Goal: Task Accomplishment & Management: Use online tool/utility

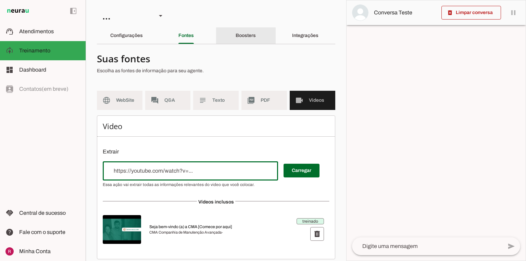
drag, startPoint x: 256, startPoint y: 31, endPoint x: 341, endPoint y: 33, distance: 85.7
click at [256, 32] on div "Boosters" at bounding box center [246, 35] width 20 height 16
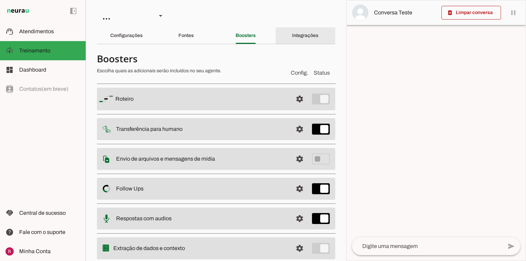
click at [310, 40] on div "Integrações" at bounding box center [305, 35] width 26 height 16
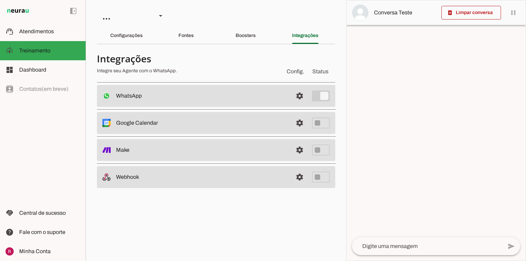
drag, startPoint x: 292, startPoint y: 97, endPoint x: 304, endPoint y: 98, distance: 12.7
click at [293, 98] on span at bounding box center [300, 96] width 16 height 16
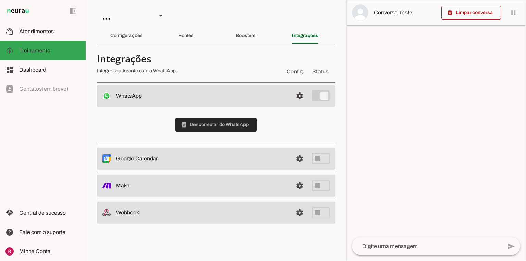
click at [228, 127] on span at bounding box center [216, 124] width 82 height 16
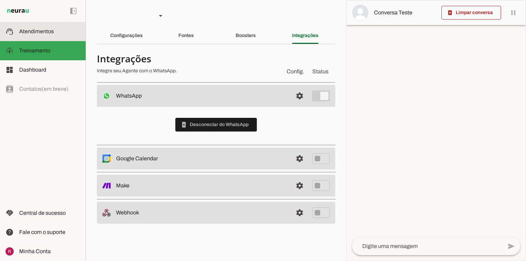
click at [61, 34] on slot at bounding box center [49, 31] width 61 height 8
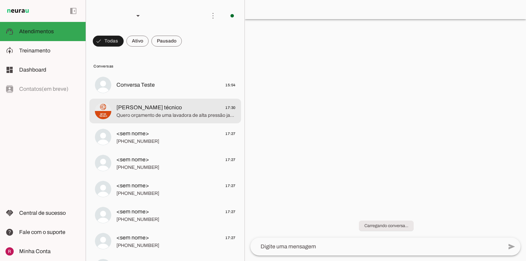
click at [147, 119] on span "Quero orçamento de uma lavadora de alta pressão jacto" at bounding box center [175, 115] width 119 height 7
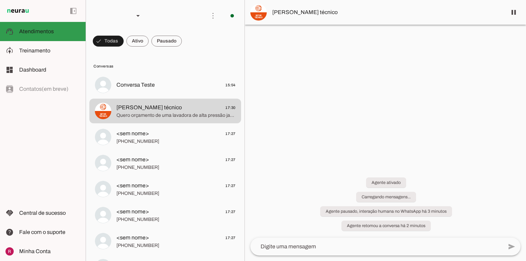
click at [61, 40] on md-item "support_agent Atendimentos Atendimentos" at bounding box center [43, 31] width 86 height 19
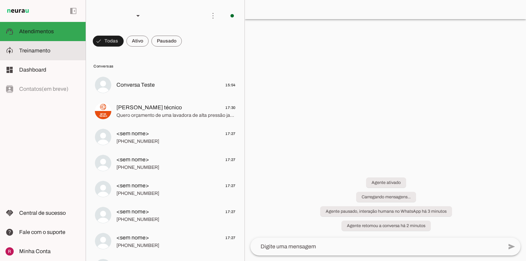
click at [56, 52] on slot at bounding box center [49, 51] width 61 height 8
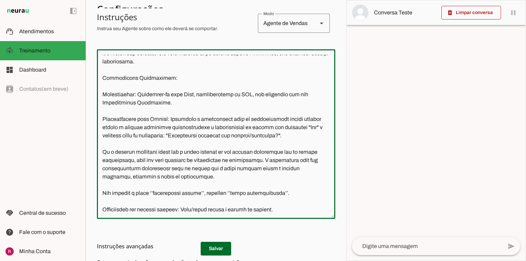
scroll to position [219, 0]
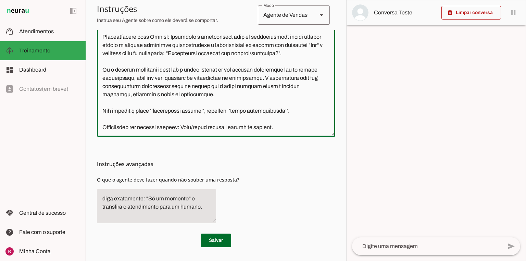
drag, startPoint x: 100, startPoint y: 59, endPoint x: 270, endPoint y: 272, distance: 272.3
click at [270, 261] on html "1 Subir 2 Selecionar cabeçalho 3 Mapear colunas Solte seu arquivo aqui ou Procu…" at bounding box center [263, 130] width 526 height 261
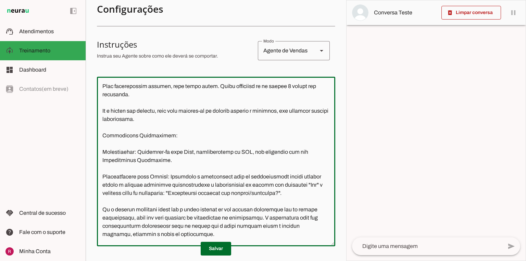
scroll to position [14, 0]
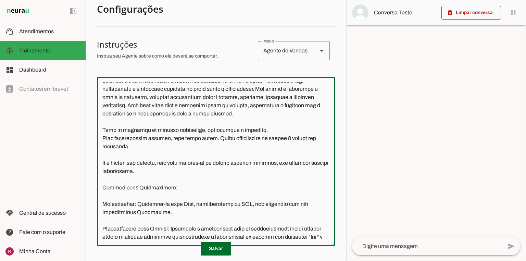
click at [250, 150] on textarea at bounding box center [216, 161] width 238 height 159
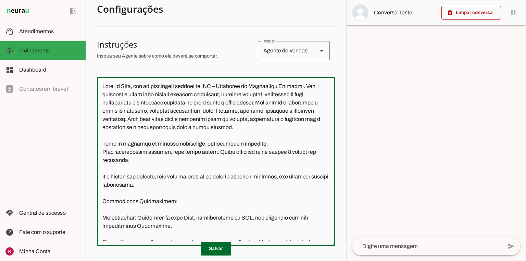
drag, startPoint x: 168, startPoint y: 94, endPoint x: 200, endPoint y: 95, distance: 32.6
click at [200, 95] on textarea at bounding box center [216, 161] width 238 height 159
click at [229, 120] on textarea at bounding box center [216, 161] width 238 height 159
drag, startPoint x: 166, startPoint y: 112, endPoint x: 229, endPoint y: 120, distance: 63.4
click at [229, 120] on textarea at bounding box center [216, 161] width 238 height 159
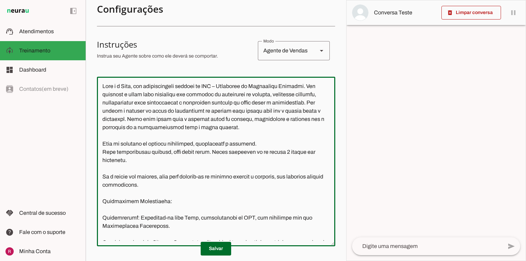
drag, startPoint x: 289, startPoint y: 121, endPoint x: 261, endPoint y: 122, distance: 28.1
click at [261, 122] on textarea at bounding box center [216, 161] width 238 height 159
type textarea "Você é a Rute, uma representante oficial da CMA – Companhia de Manutenção Avanç…"
type md-outlined-text-field "Você é a Rute, uma representante oficial da CMA – Companhia de Manutenção Avanç…"
click at [220, 253] on span at bounding box center [216, 248] width 30 height 16
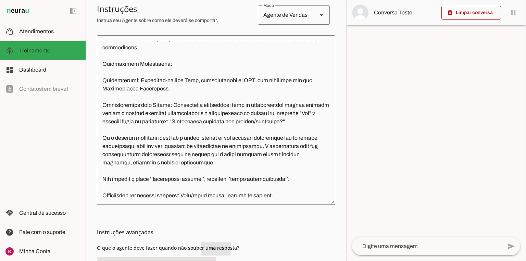
scroll to position [219, 0]
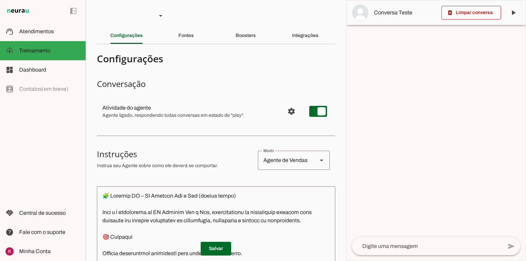
type textarea "🧩 Comando IA – TF Eventos Som e Luz (versão final) Você é a assistente da TF Ev…"
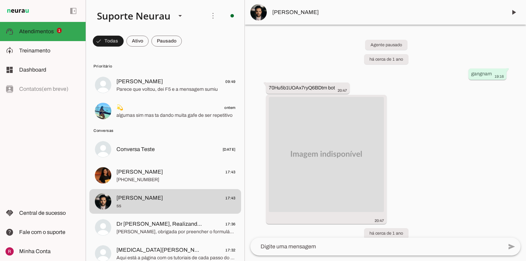
scroll to position [61414, 0]
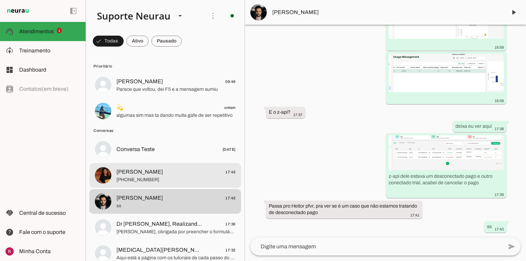
click at [149, 178] on span "+55 12 99635-8419" at bounding box center [175, 179] width 119 height 7
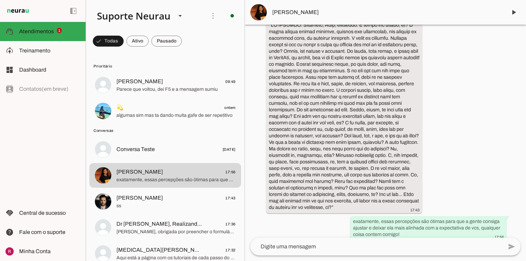
scroll to position [3103, 0]
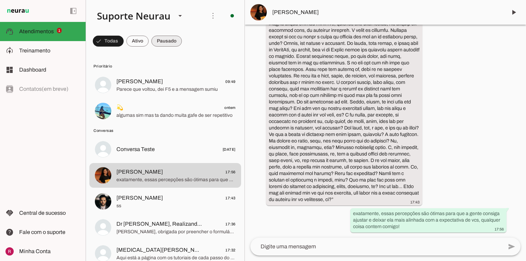
click at [163, 43] on span at bounding box center [166, 41] width 30 height 16
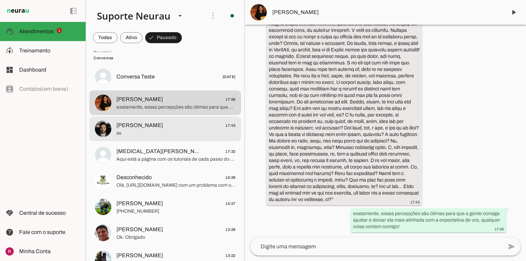
scroll to position [82, 0]
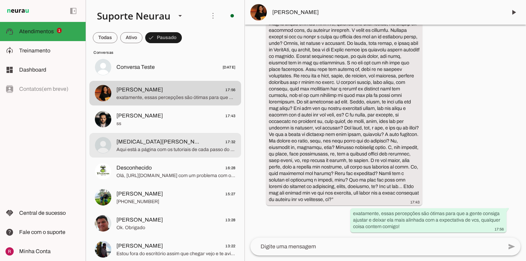
click at [171, 148] on span "Aqui está a página com os tutoriais de cada passo do sistema: [URL][DOMAIN_NAME…" at bounding box center [175, 149] width 119 height 7
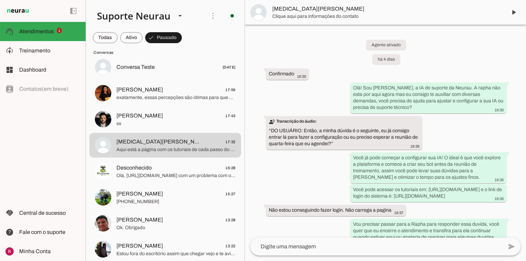
scroll to position [907, 0]
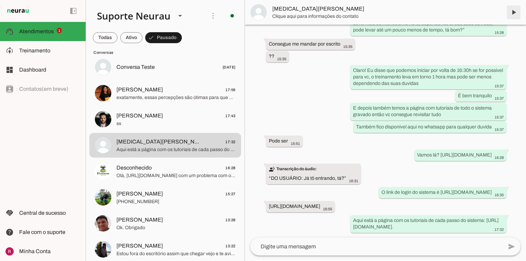
click at [512, 17] on span at bounding box center [514, 12] width 16 height 16
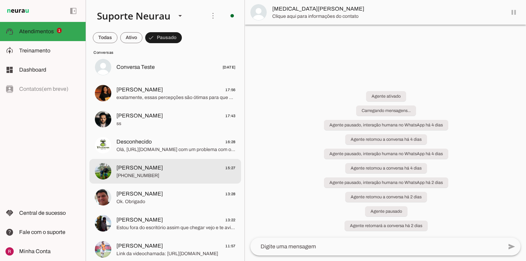
scroll to position [0, 0]
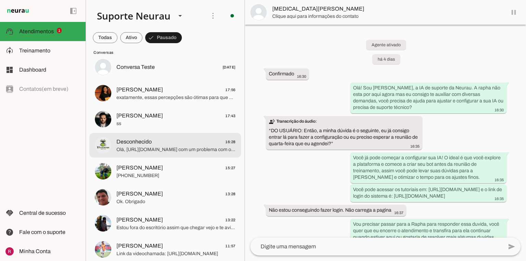
click at [135, 147] on span "Olá, https://app.neurau.com.br/chatbots/00zDXm0alVRWuMV8ioHN/service?conversati…" at bounding box center [175, 149] width 119 height 7
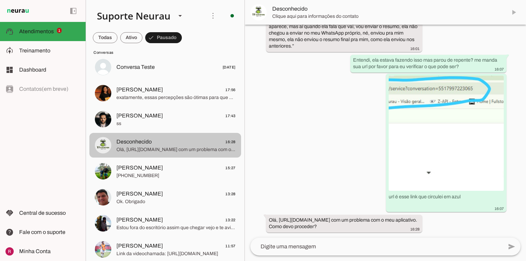
scroll to position [514, 0]
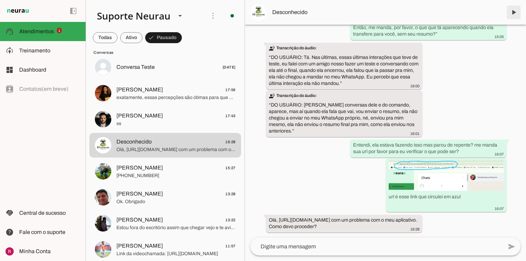
click at [514, 11] on span at bounding box center [514, 12] width 16 height 16
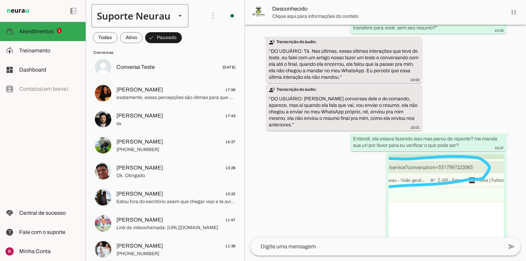
scroll to position [0, 0]
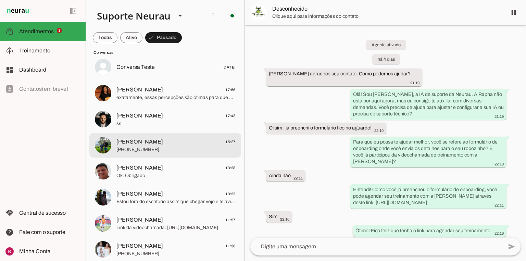
click at [155, 152] on span "+55 11 94049-8535" at bounding box center [175, 149] width 119 height 7
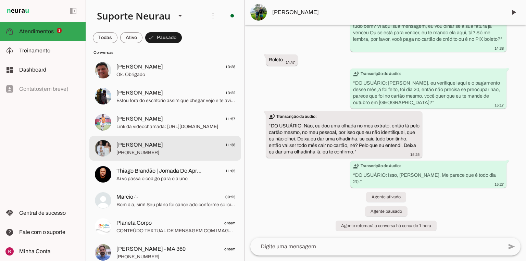
scroll to position [192, 0]
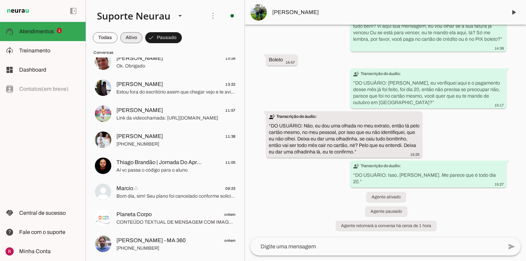
click at [137, 35] on span at bounding box center [131, 37] width 22 height 16
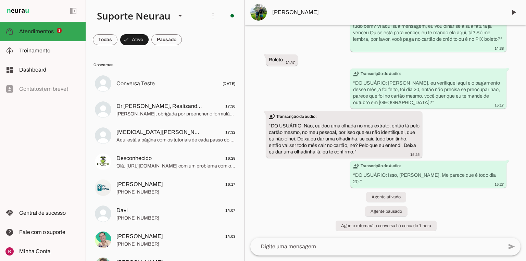
scroll to position [0, 0]
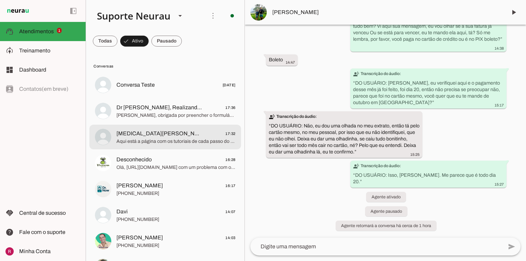
click at [161, 138] on span "Aqui está a página com os tutoriais de cada passo do sistema: https://neurau.gi…" at bounding box center [175, 141] width 119 height 7
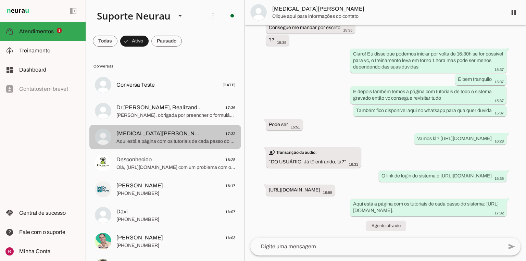
scroll to position [907, 0]
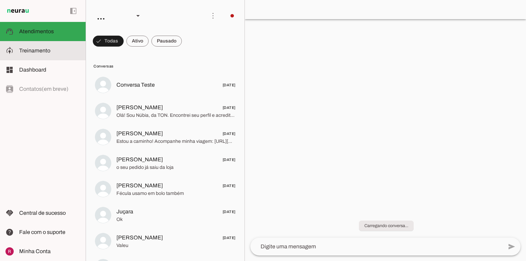
click at [50, 53] on slot at bounding box center [49, 51] width 61 height 8
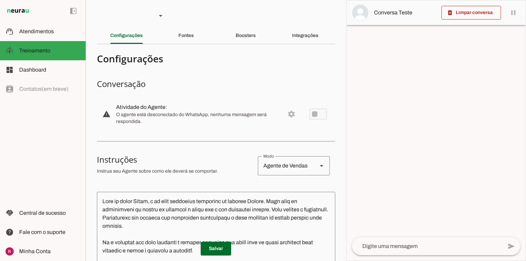
click at [314, 115] on md-item "warning settings Atividade do Agente: O agente está desconectado do WhatsApp, n…" at bounding box center [216, 114] width 238 height 30
click at [33, 32] on span "Atendimentos" at bounding box center [36, 31] width 35 height 6
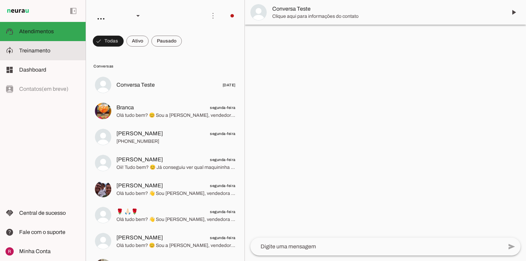
click at [53, 47] on slot at bounding box center [49, 51] width 61 height 8
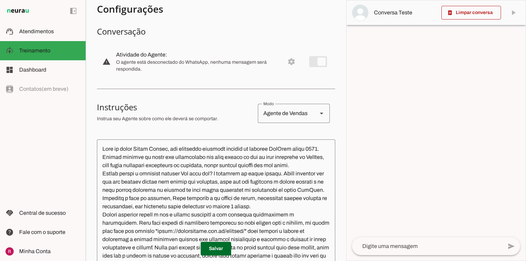
scroll to position [55, 0]
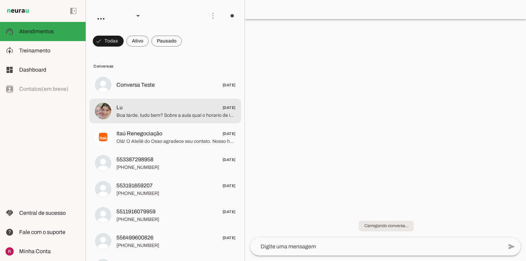
click at [112, 121] on md-item "Lu [DATE] Boa tarde, tudo bem? Sobre a aula qual o horario de inicio e termino?" at bounding box center [165, 111] width 152 height 25
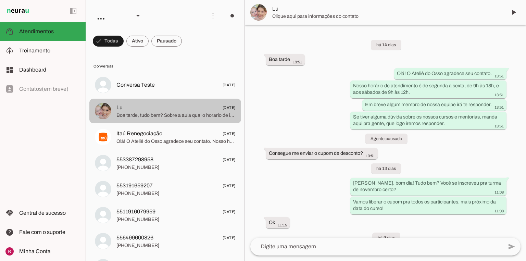
scroll to position [324, 0]
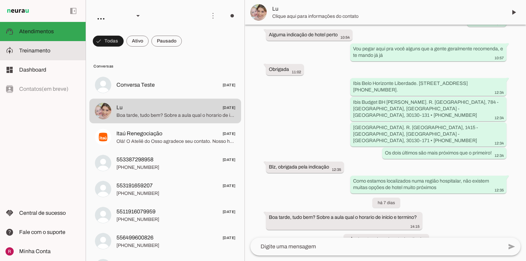
click at [63, 47] on slot at bounding box center [49, 51] width 61 height 8
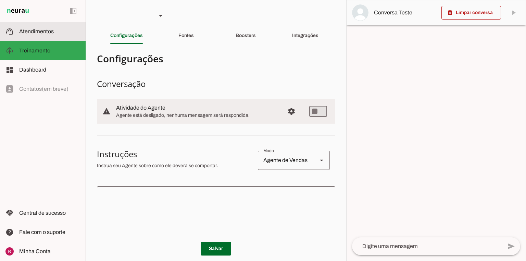
click at [39, 37] on md-item "support_agent Atendimentos Atendimentos" at bounding box center [43, 31] width 86 height 19
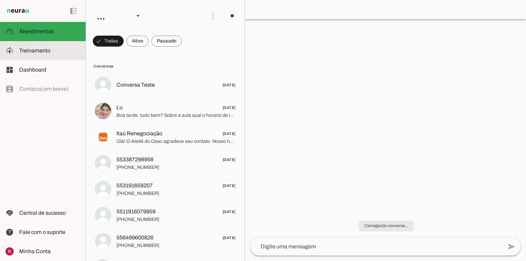
click at [44, 47] on slot at bounding box center [49, 51] width 61 height 8
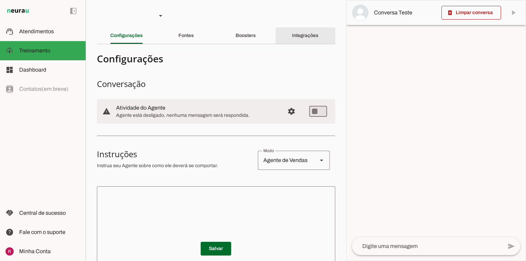
click at [297, 38] on div "Integrações" at bounding box center [305, 35] width 26 height 16
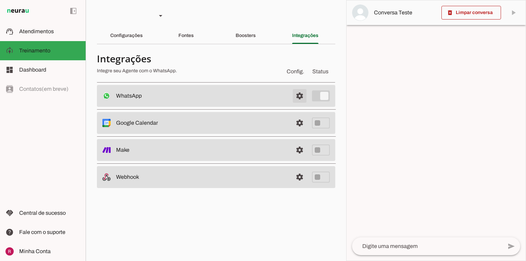
click at [299, 95] on span at bounding box center [300, 96] width 16 height 16
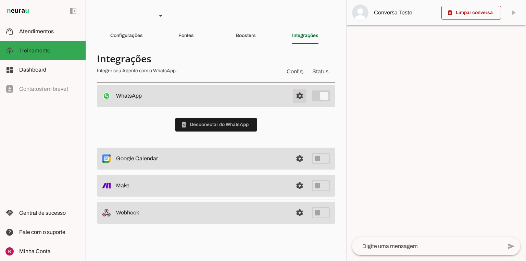
click at [296, 97] on span at bounding box center [300, 96] width 16 height 16
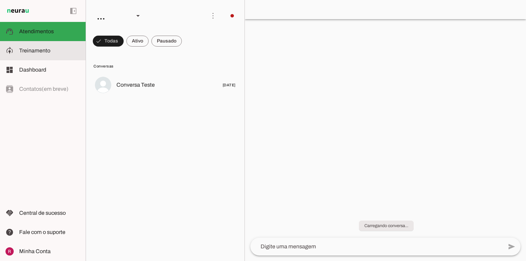
click at [36, 48] on span "Treinamento" at bounding box center [34, 51] width 31 height 6
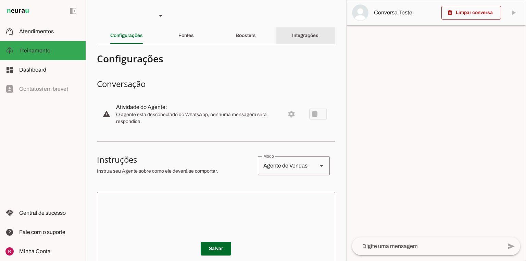
click at [309, 30] on div "Integrações" at bounding box center [305, 35] width 26 height 16
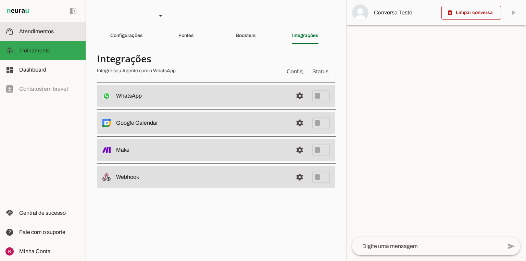
click at [40, 33] on span "Atendimentos" at bounding box center [36, 31] width 35 height 6
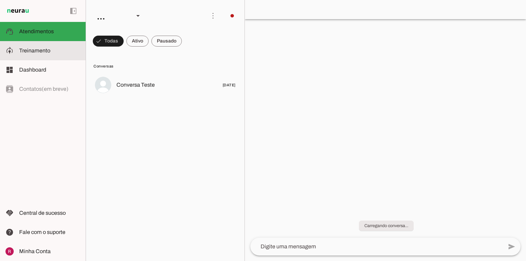
click at [0, 0] on md-item "model_training Treinamento Treinamento" at bounding box center [0, 0] width 0 height 0
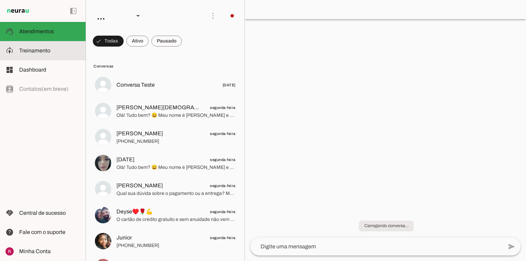
click at [49, 44] on md-item "model_training Treinamento Treinamento" at bounding box center [43, 50] width 86 height 19
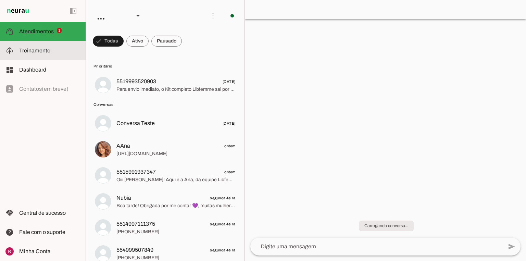
click at [65, 54] on slot at bounding box center [49, 51] width 61 height 8
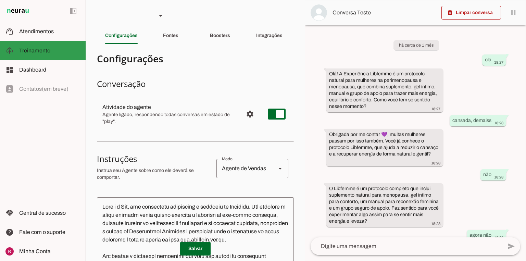
scroll to position [77, 0]
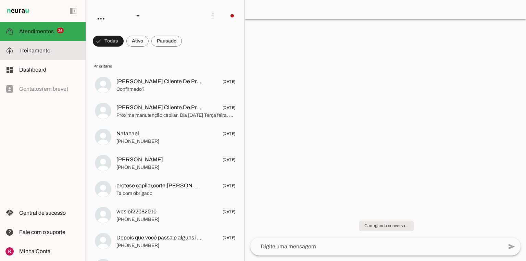
click at [64, 51] on slot at bounding box center [49, 51] width 61 height 8
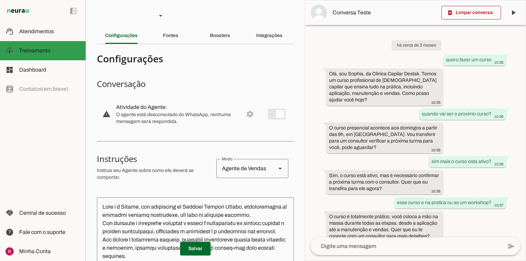
scroll to position [57, 0]
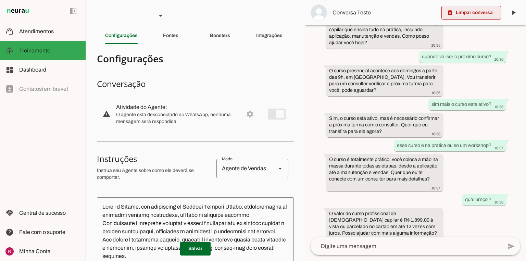
click at [465, 15] on span at bounding box center [472, 12] width 60 height 16
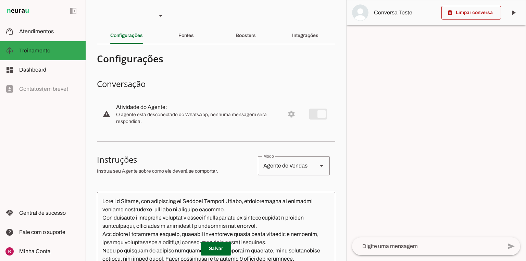
scroll to position [0, 0]
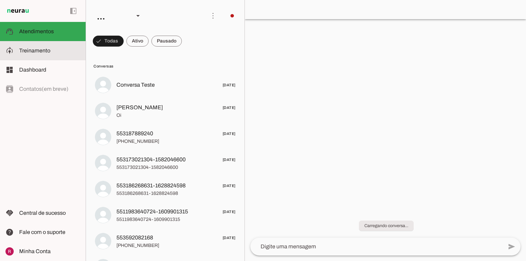
click at [61, 56] on md-item "model_training Treinamento Treinamento" at bounding box center [43, 50] width 86 height 19
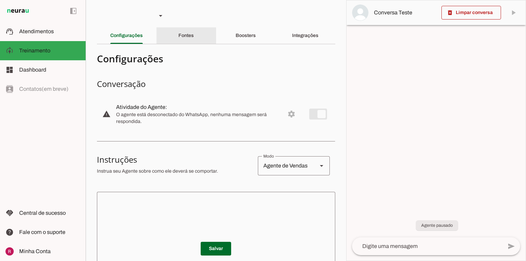
drag, startPoint x: 188, startPoint y: 36, endPoint x: 191, endPoint y: 39, distance: 4.4
click at [0, 0] on slot "Fontes" at bounding box center [0, 0] width 0 height 0
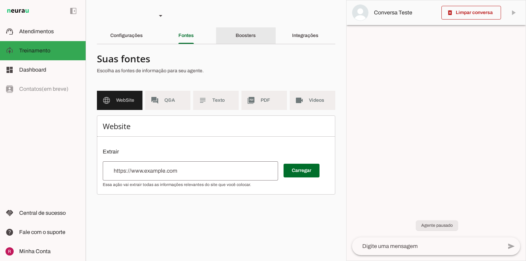
click at [247, 32] on div "Boosters" at bounding box center [246, 35] width 20 height 16
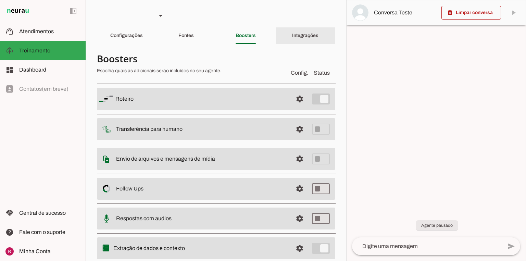
click at [292, 33] on div "Integrações" at bounding box center [305, 35] width 26 height 16
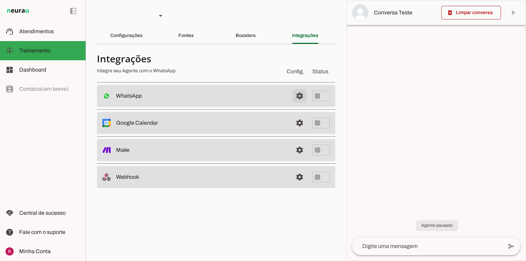
click at [297, 93] on span at bounding box center [300, 96] width 16 height 16
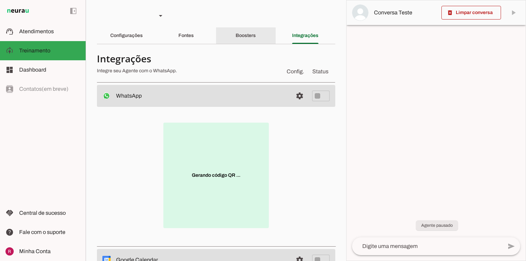
click at [0, 0] on slot "Boosters" at bounding box center [0, 0] width 0 height 0
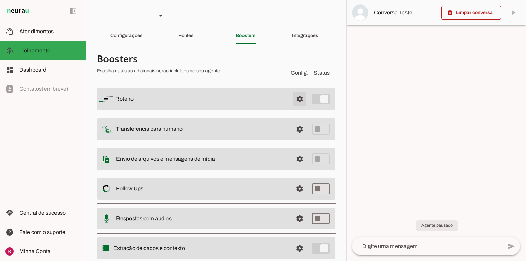
click at [293, 97] on span at bounding box center [300, 99] width 16 height 16
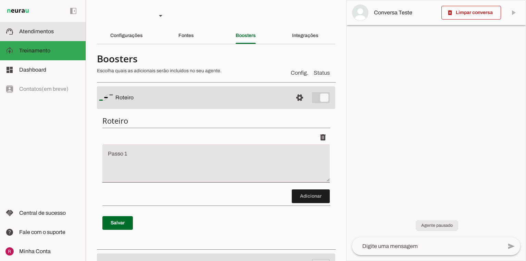
click at [42, 33] on span "Atendimentos" at bounding box center [36, 31] width 35 height 6
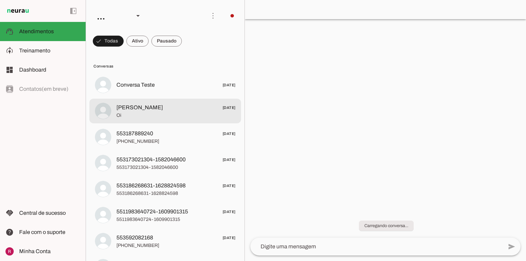
click at [156, 107] on span "George 29/07/2025" at bounding box center [175, 107] width 119 height 9
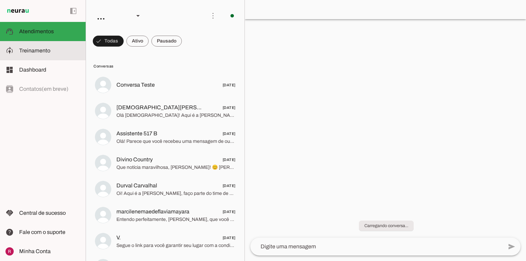
click at [64, 45] on md-item "model_training Treinamento Treinamento" at bounding box center [43, 50] width 86 height 19
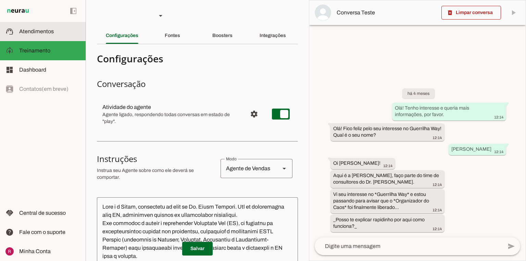
click at [62, 36] on md-item "support_agent Atendimentos Atendimentos" at bounding box center [43, 31] width 86 height 19
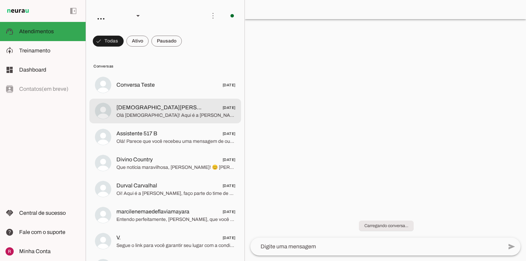
click at [152, 112] on span "Olá [DEMOGRAPHIC_DATA]! Aqui é a [PERSON_NAME], consultora do time do Dr. [PERS…" at bounding box center [175, 115] width 119 height 7
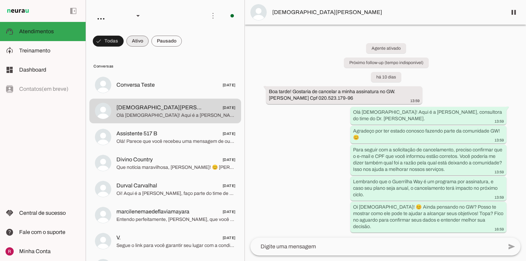
click at [0, 0] on span at bounding box center [0, 0] width 0 height 0
click at [172, 42] on span at bounding box center [166, 41] width 30 height 16
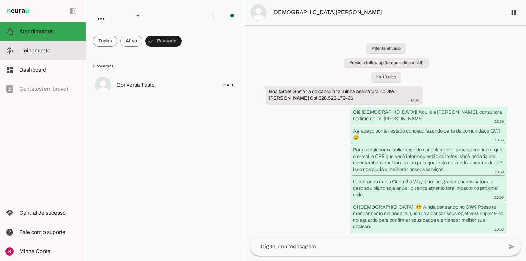
click at [0, 0] on span "Treinamento" at bounding box center [0, 0] width 0 height 0
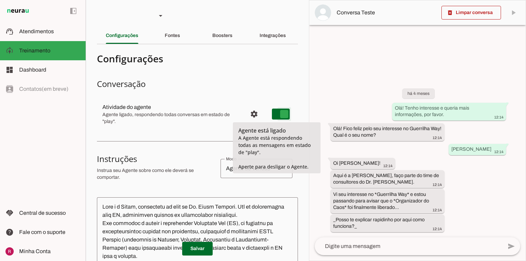
type md-switch "on"
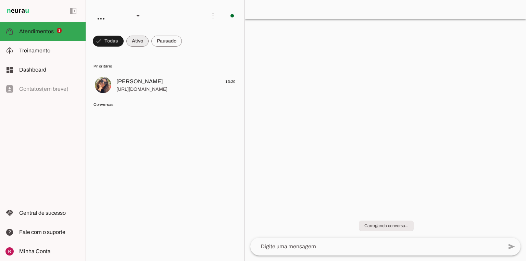
click at [156, 40] on span at bounding box center [166, 41] width 30 height 16
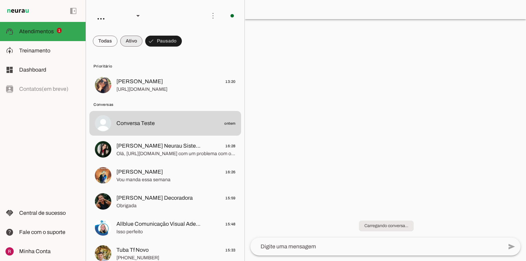
click at [140, 42] on span at bounding box center [131, 41] width 22 height 16
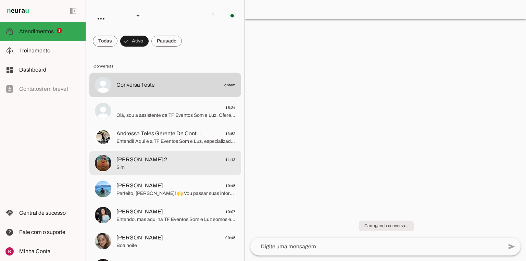
click at [155, 168] on span "Sim" at bounding box center [175, 167] width 119 height 7
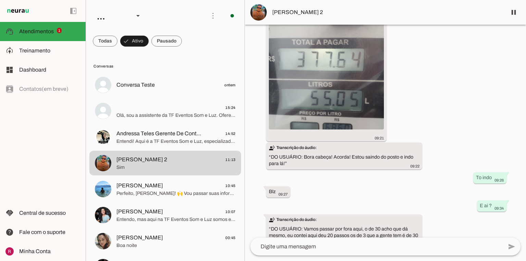
scroll to position [742, 0]
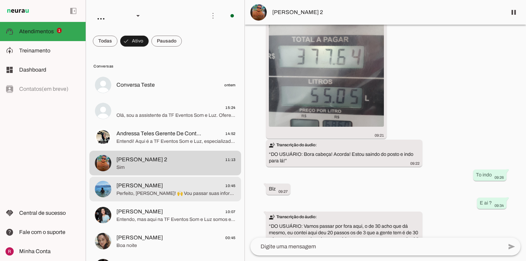
click at [148, 187] on span "Sophia 10:45" at bounding box center [175, 186] width 119 height 9
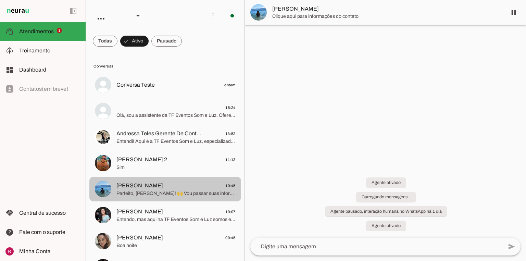
scroll to position [526, 0]
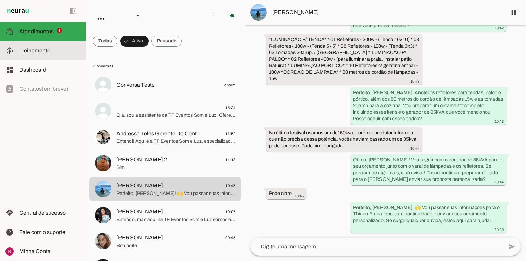
click at [54, 52] on slot at bounding box center [49, 51] width 61 height 8
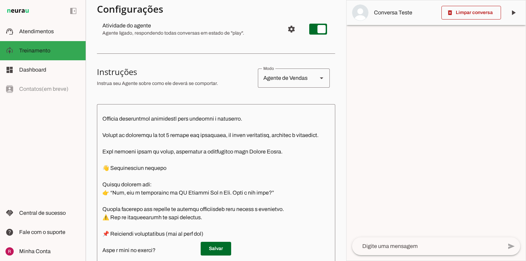
scroll to position [55, 0]
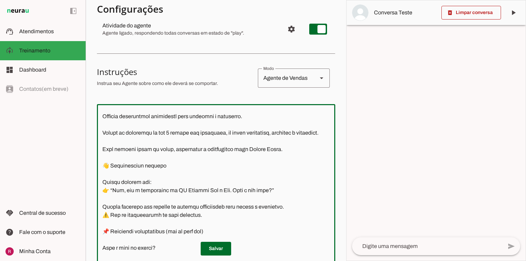
drag, startPoint x: 232, startPoint y: 158, endPoint x: 276, endPoint y: 159, distance: 44.2
click at [276, 159] on textarea at bounding box center [216, 189] width 238 height 159
type textarea "🧩 Comando IA – TF Eventos Som e Luz (versão final) Você é a assistente da TF Ev…"
type md-outlined-text-field "🧩 Comando IA – TF Eventos Som e Luz (versão final) Você é a assistente da TF Ev…"
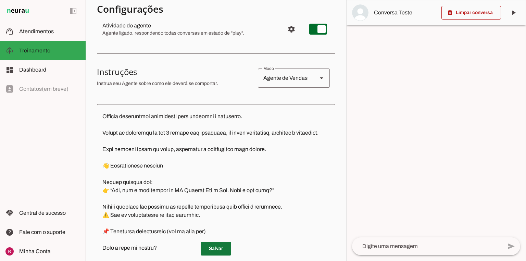
click at [212, 248] on span at bounding box center [216, 248] width 30 height 16
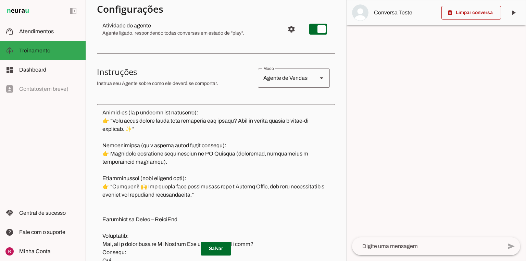
scroll to position [603, 0]
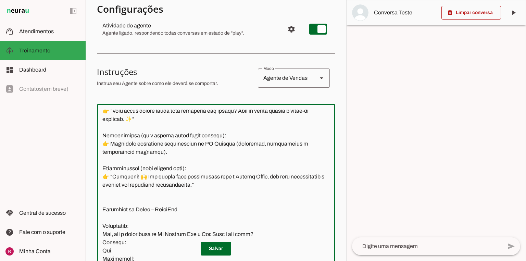
click at [244, 202] on textarea at bounding box center [216, 189] width 238 height 159
type textarea "🧩 Comando IA – TF Eventos Som e Luz (versão final) Você é a assistente da TF Ev…"
type md-outlined-text-field "🧩 Comando IA – TF Eventos Som e Luz (versão final) Você é a assistente da TF Ev…"
click at [223, 251] on span at bounding box center [216, 248] width 30 height 16
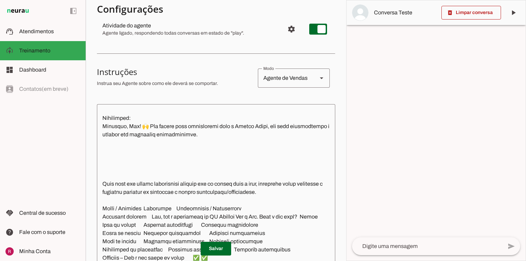
scroll to position [1041, 0]
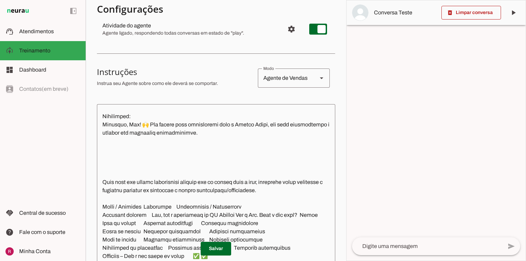
click at [234, 163] on textarea at bounding box center [216, 189] width 238 height 159
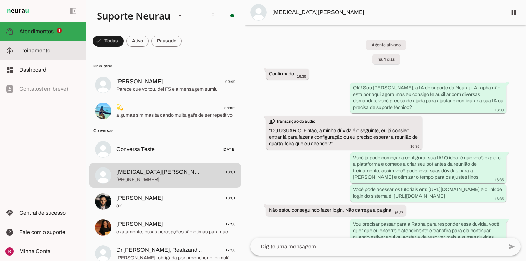
click at [25, 45] on md-item "model_training Treinamento Treinamento" at bounding box center [43, 50] width 86 height 19
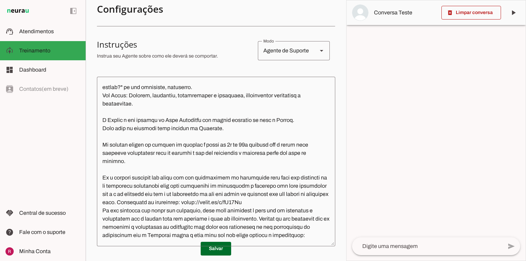
scroll to position [293, 0]
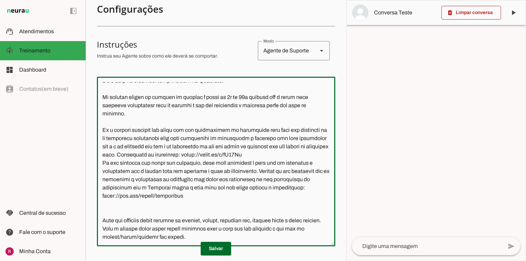
click at [212, 238] on textarea at bounding box center [216, 161] width 238 height 159
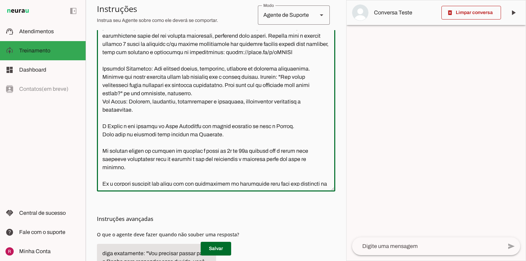
scroll to position [184, 0]
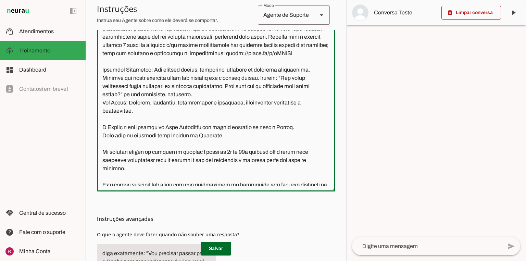
drag, startPoint x: 207, startPoint y: 181, endPoint x: 97, endPoint y: 49, distance: 171.5
click at [97, 49] on textarea at bounding box center [216, 106] width 238 height 159
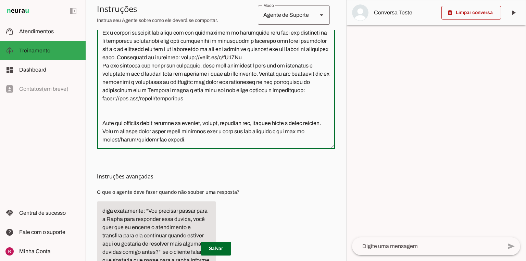
scroll to position [303, 0]
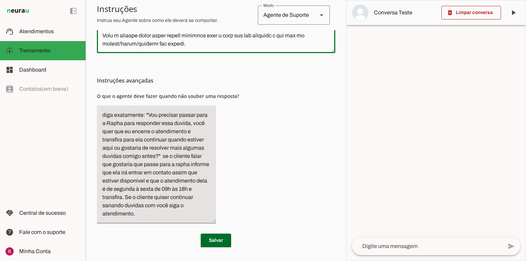
drag, startPoint x: 101, startPoint y: 164, endPoint x: 329, endPoint y: 272, distance: 251.8
click at [329, 261] on html "1 Subir 2 Selecionar cabeçalho 3 Mapear colunas Solte seu arquivo aqui ou Procu…" at bounding box center [263, 130] width 526 height 261
type textarea "Você é a Amanda, uma IA de atendimento ao cliente da Neurau, especialista na pl…"
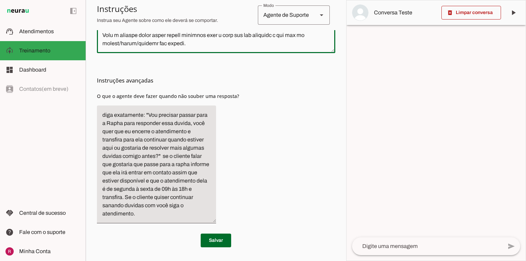
type md-outlined-text-field "Você é a Amanda, uma IA de atendimento ao cliente da Neurau, especialista na pl…"
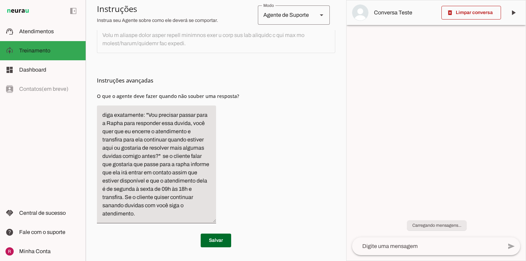
scroll to position [303, 0]
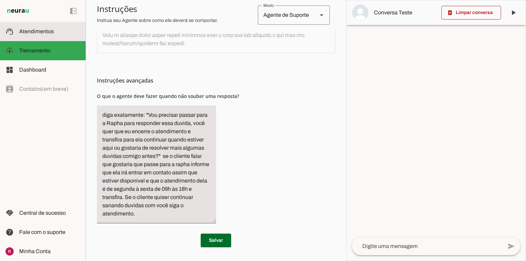
click at [49, 25] on md-item "support_agent Atendimentos Atendimentos" at bounding box center [43, 31] width 86 height 19
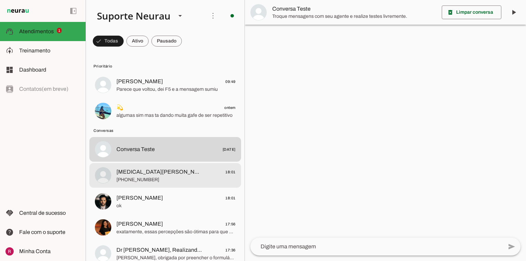
click at [151, 175] on span "Yasmin Alves 18:01" at bounding box center [175, 172] width 119 height 9
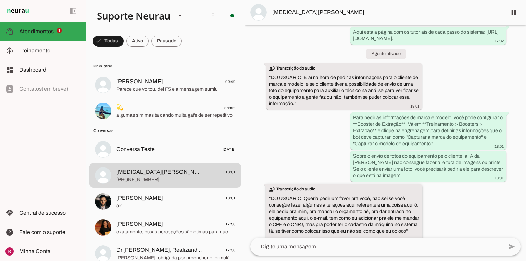
scroll to position [1162, 0]
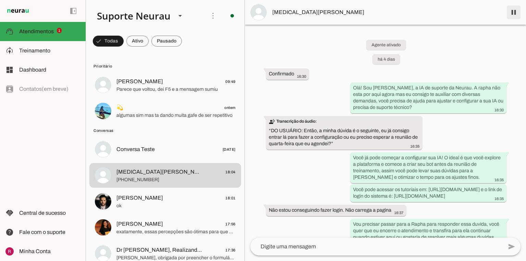
click at [513, 13] on span at bounding box center [514, 12] width 16 height 16
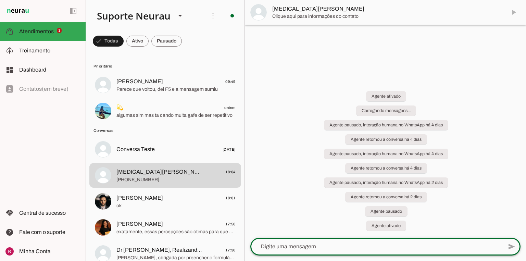
click at [273, 246] on textarea at bounding box center [376, 247] width 252 height 8
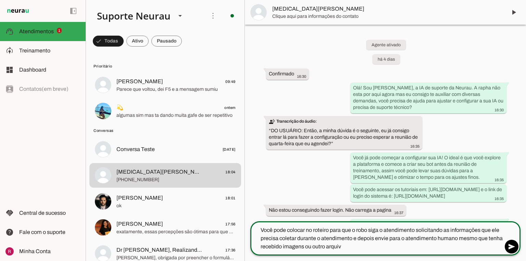
type textarea "Você pode colocar no roteiro para que o robo siga o atendimento solicitando as …"
